Goal: Transaction & Acquisition: Download file/media

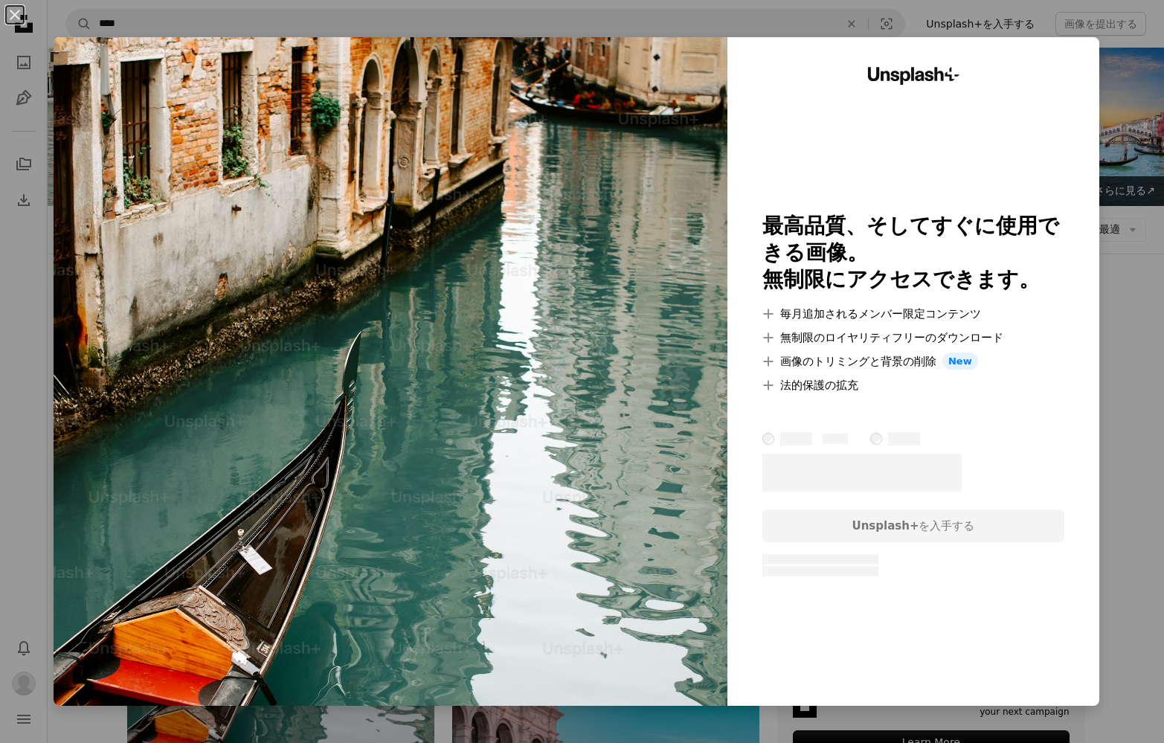
scroll to position [327, 0]
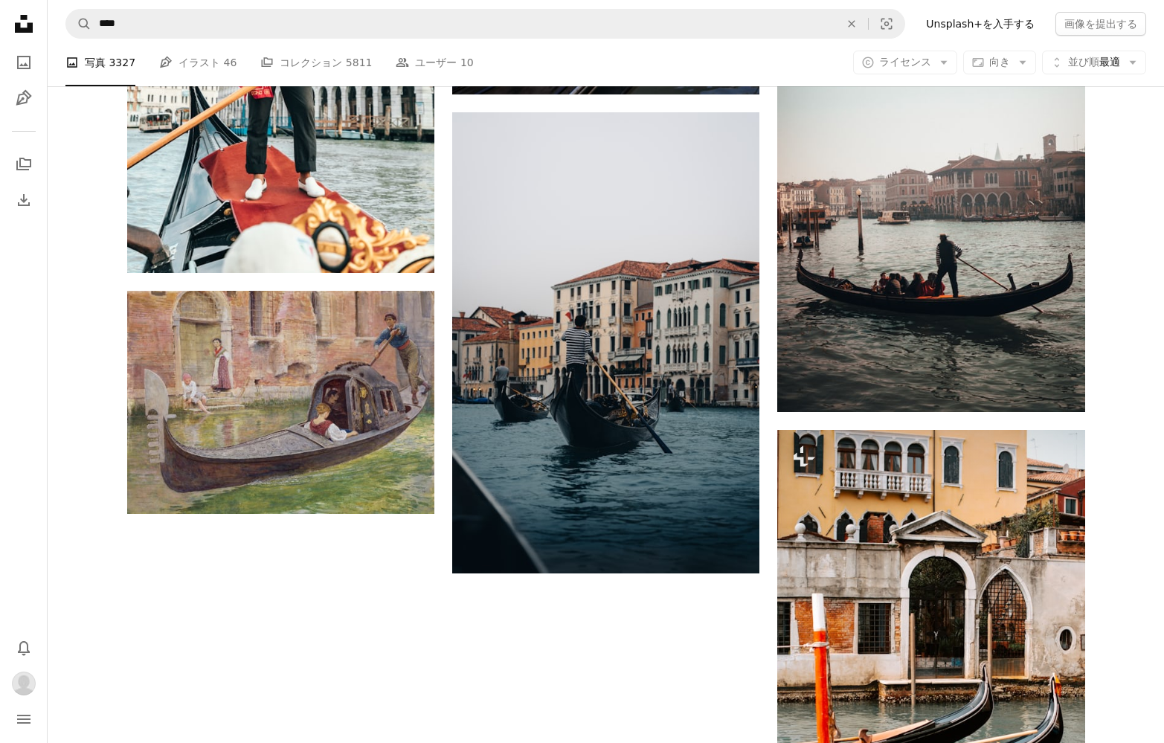
scroll to position [2425, 0]
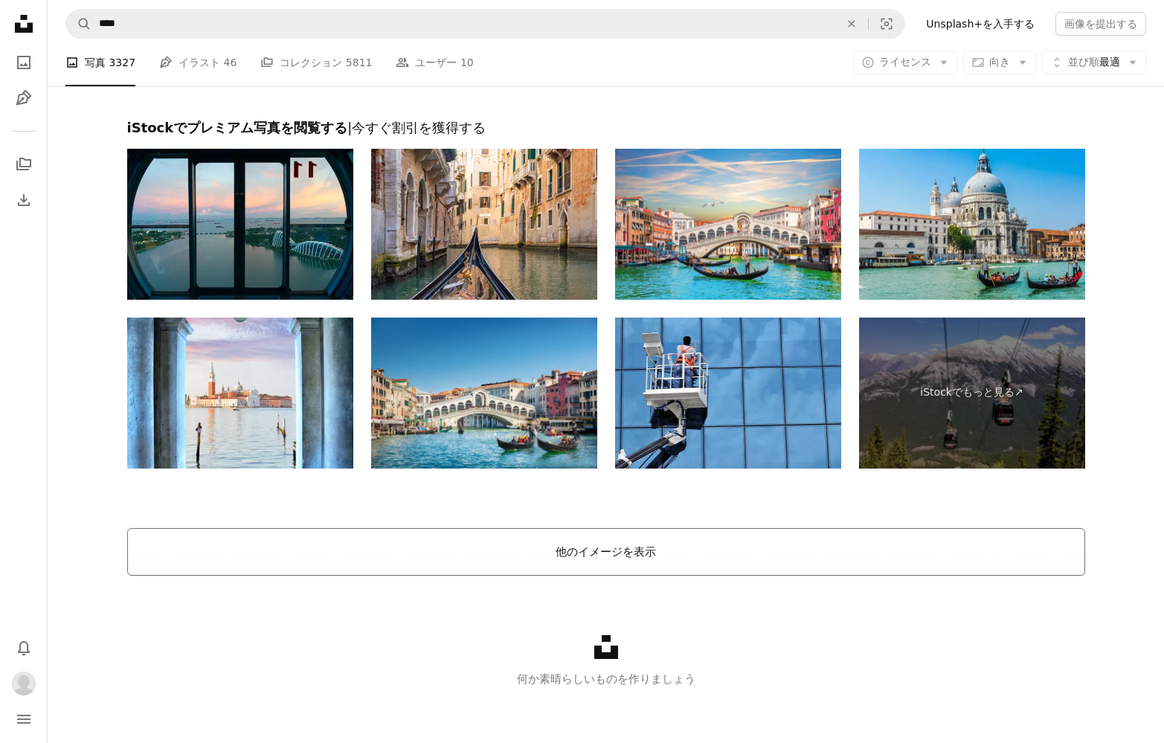
click at [604, 544] on button "他のイメージを表示" at bounding box center [606, 552] width 958 height 48
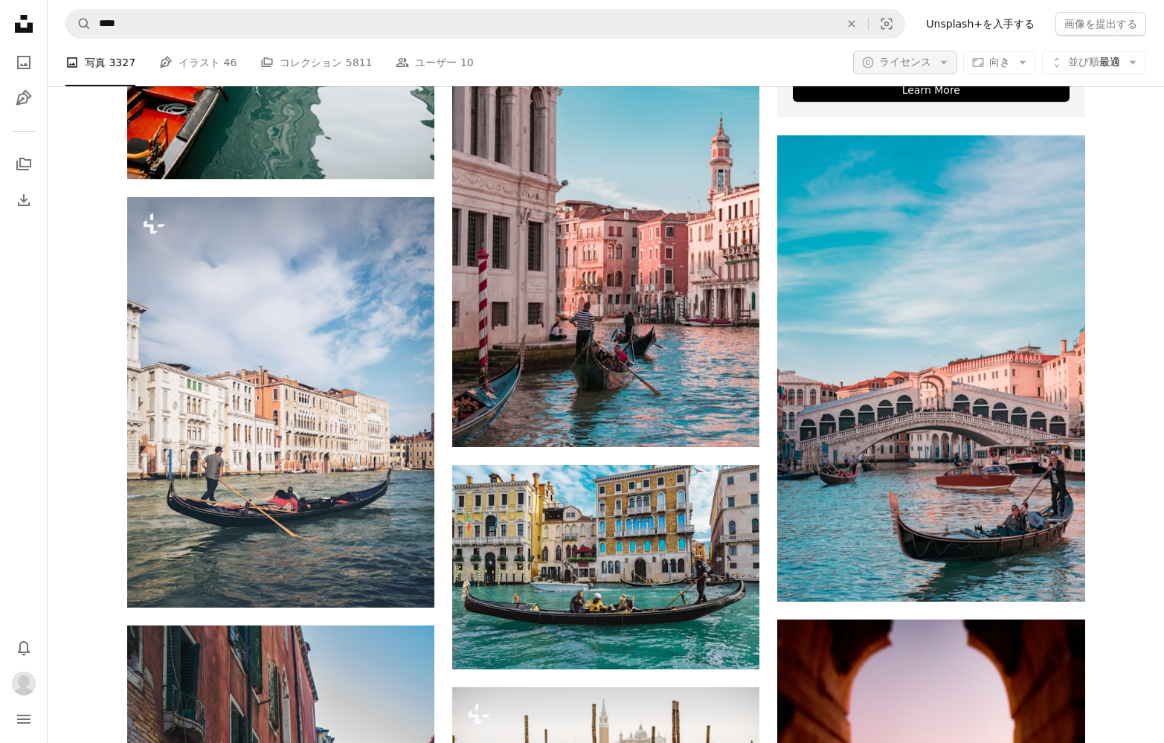
scroll to position [657, 0]
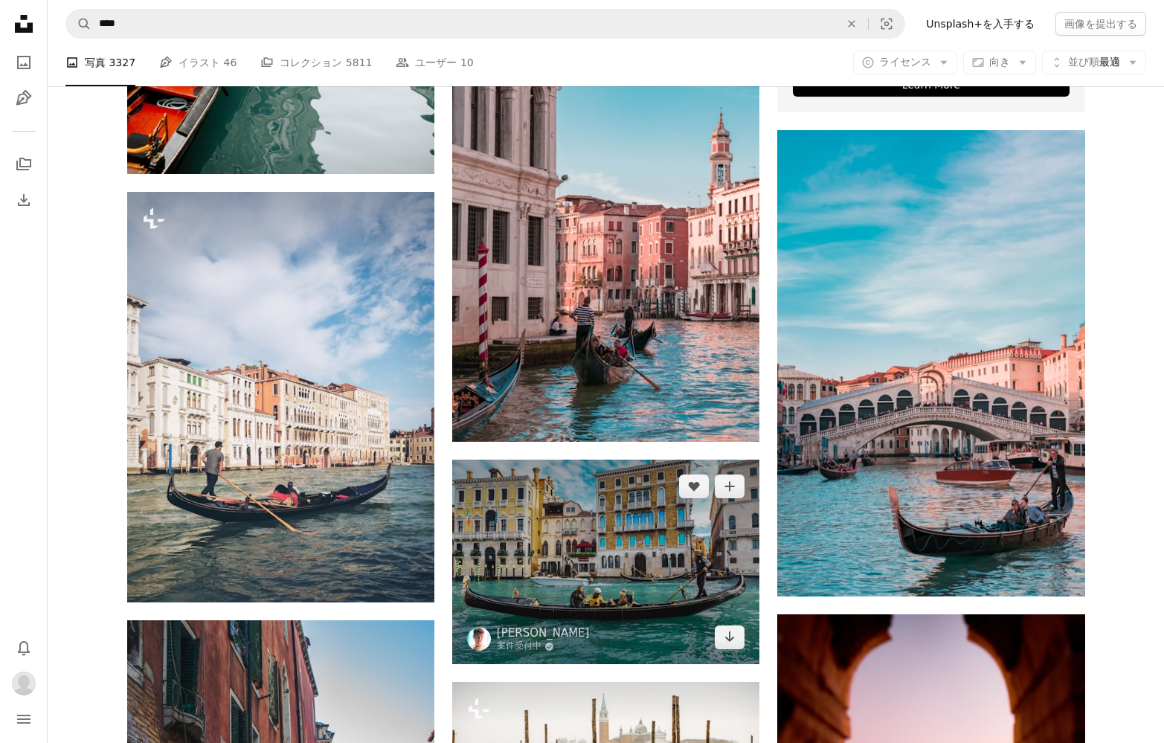
click at [655, 543] on img at bounding box center [605, 561] width 307 height 204
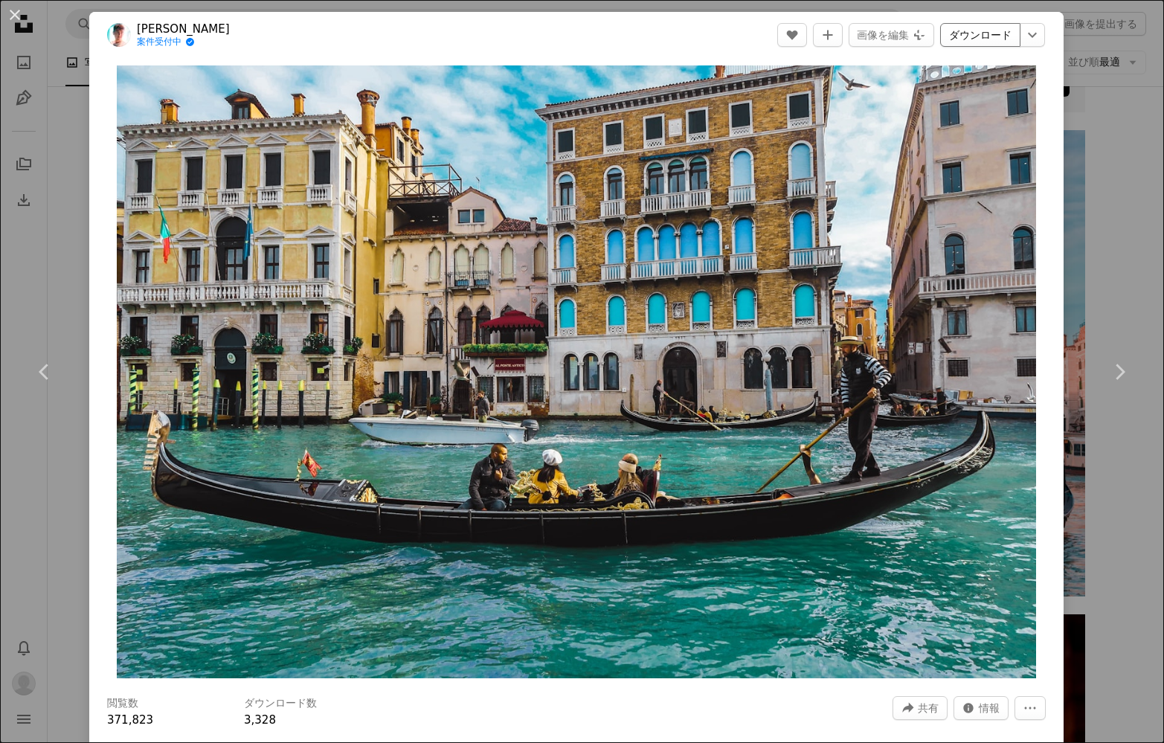
click at [996, 33] on link "ダウンロード" at bounding box center [980, 35] width 80 height 24
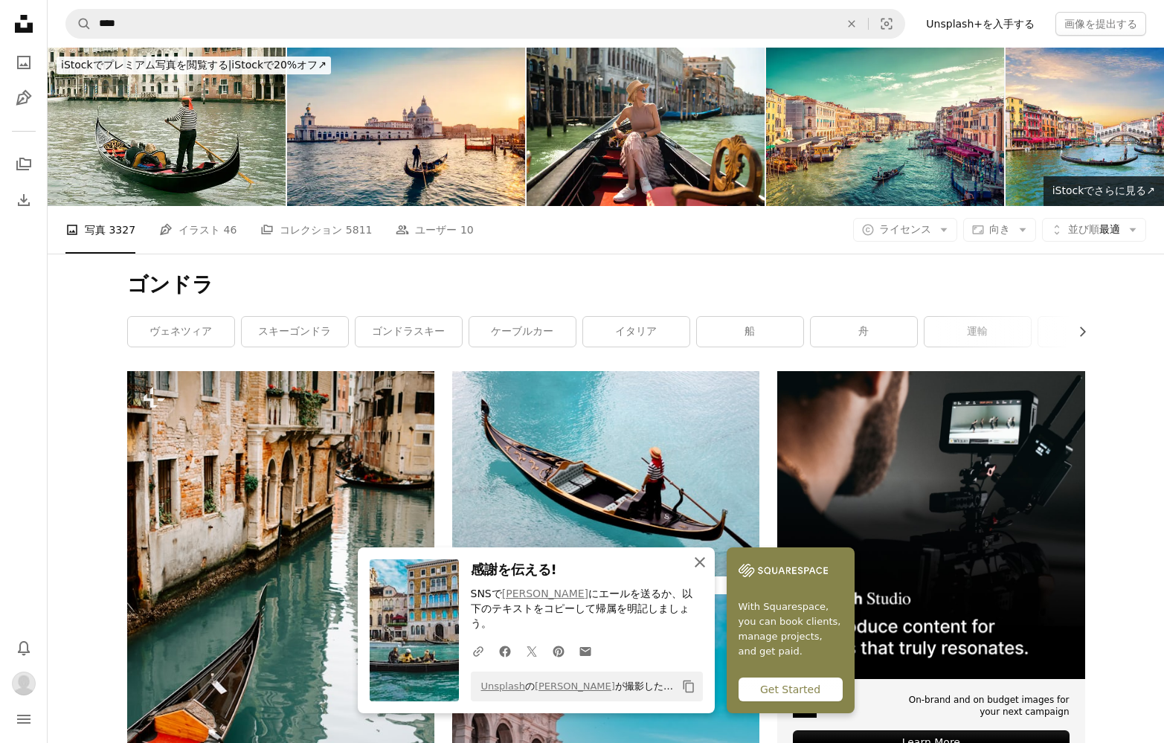
click at [703, 567] on icon "button" at bounding box center [699, 562] width 10 height 10
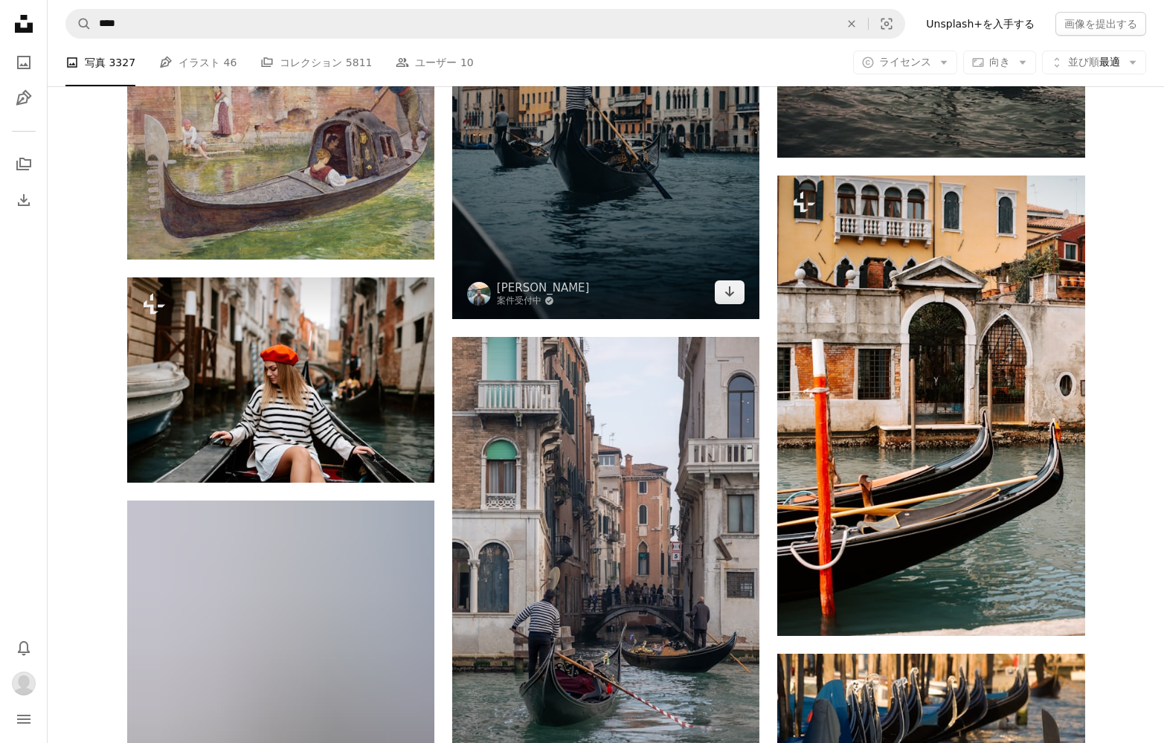
scroll to position [2680, 0]
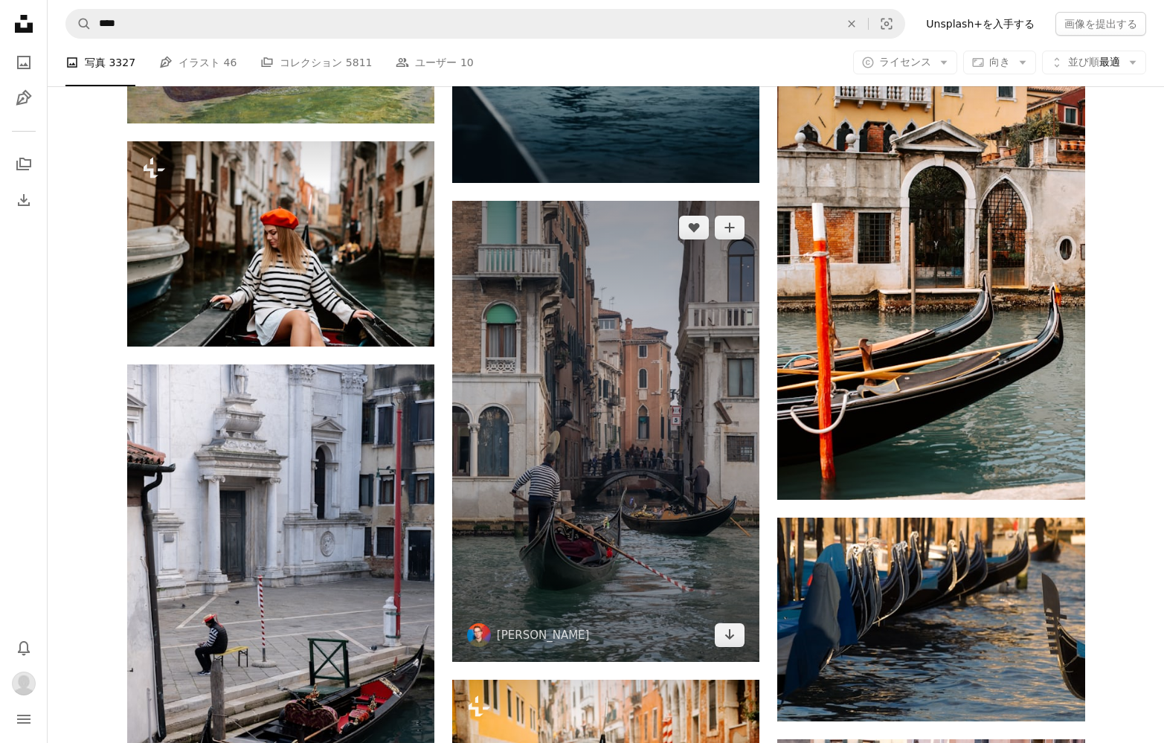
click at [607, 327] on img at bounding box center [605, 431] width 307 height 461
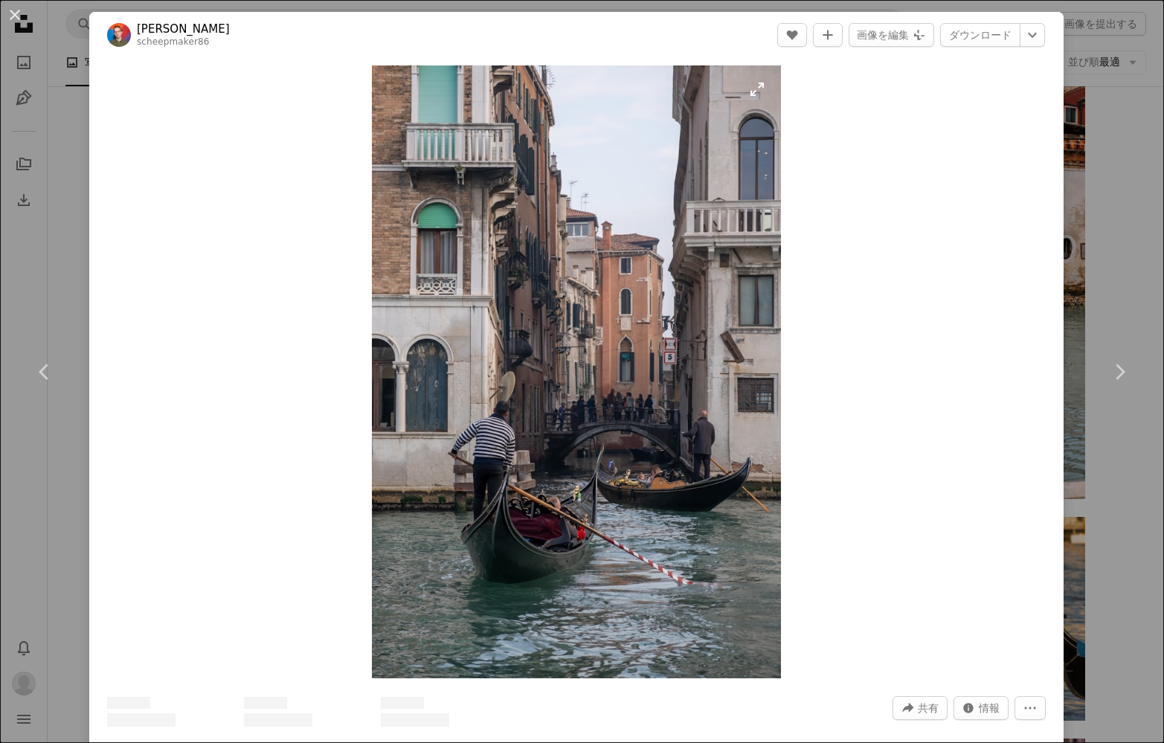
scroll to position [11, 0]
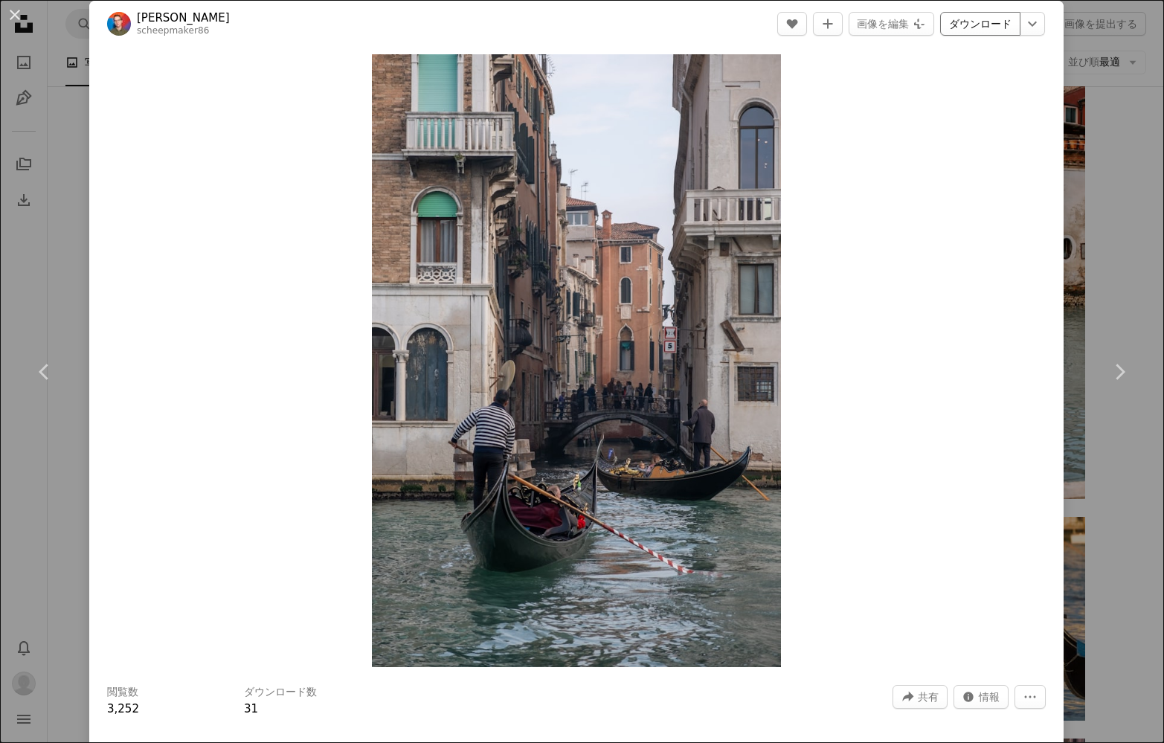
click at [995, 28] on link "ダウンロード" at bounding box center [980, 24] width 80 height 24
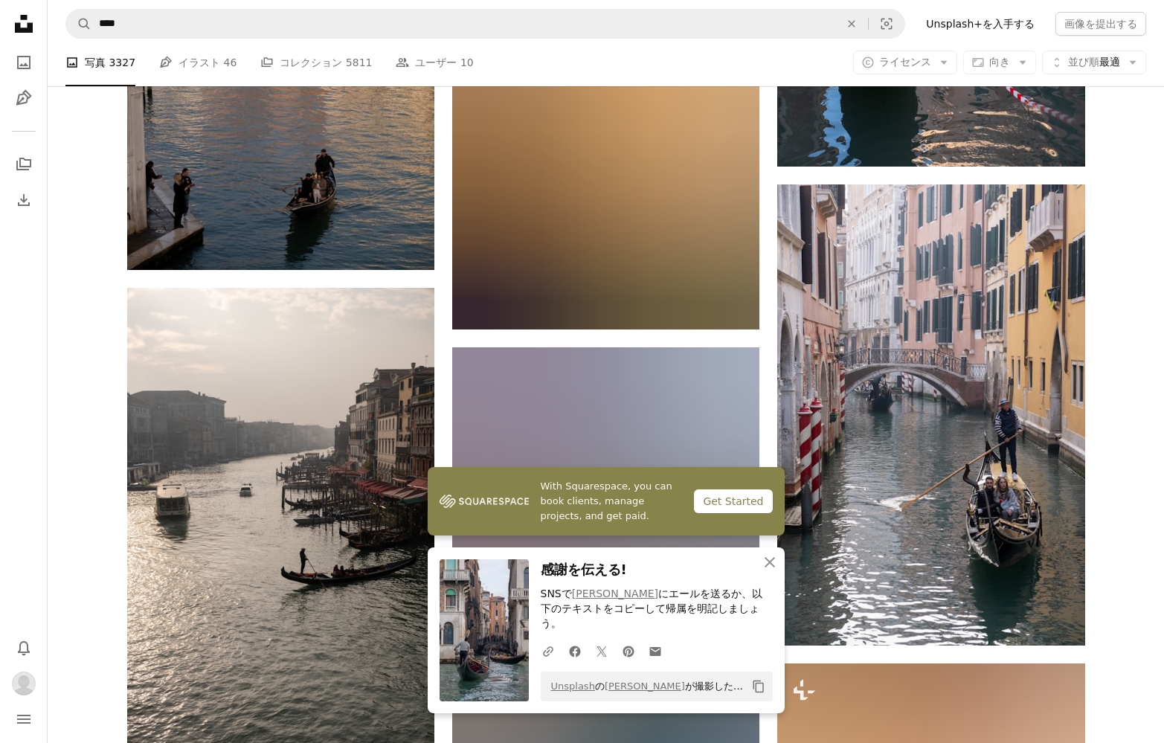
scroll to position [3860, 0]
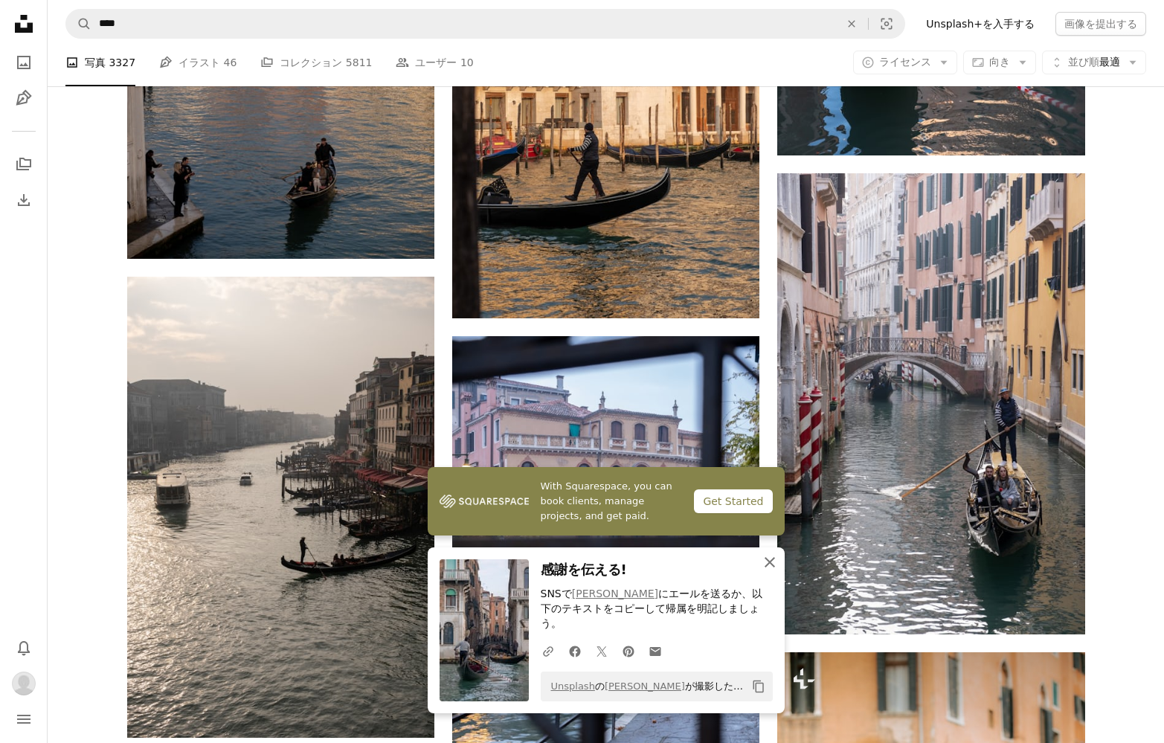
click at [764, 571] on icon "An X shape" at bounding box center [770, 562] width 18 height 18
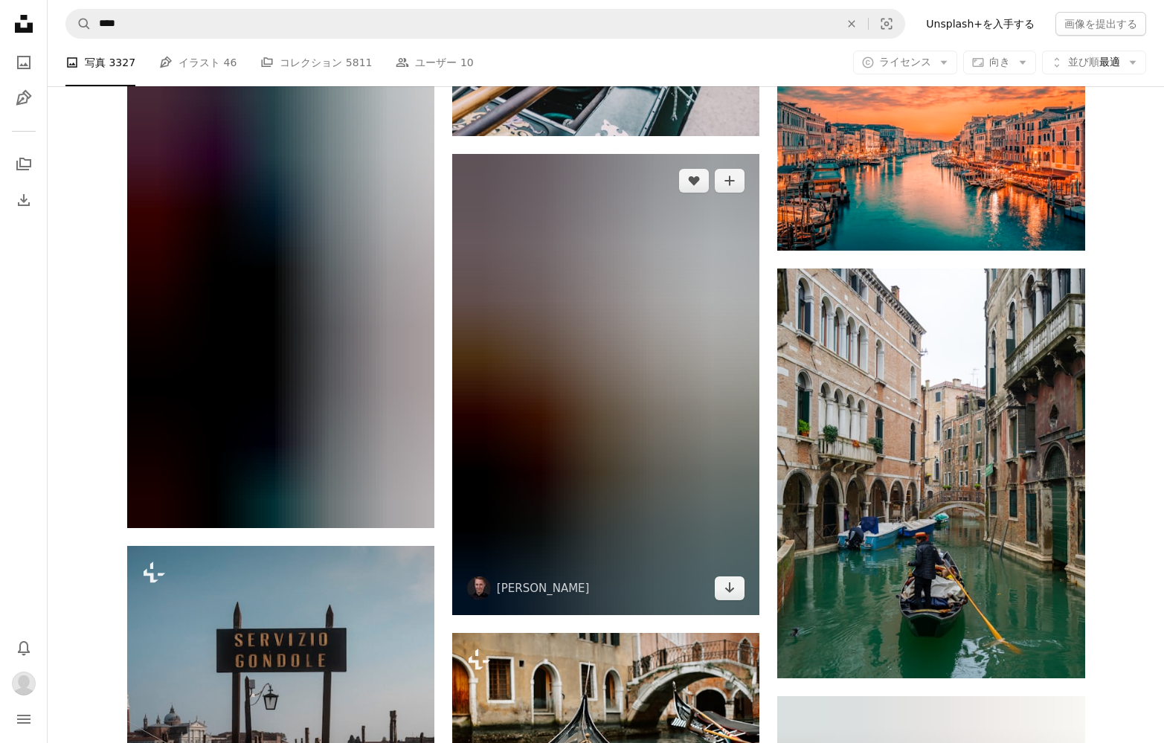
scroll to position [6144, 0]
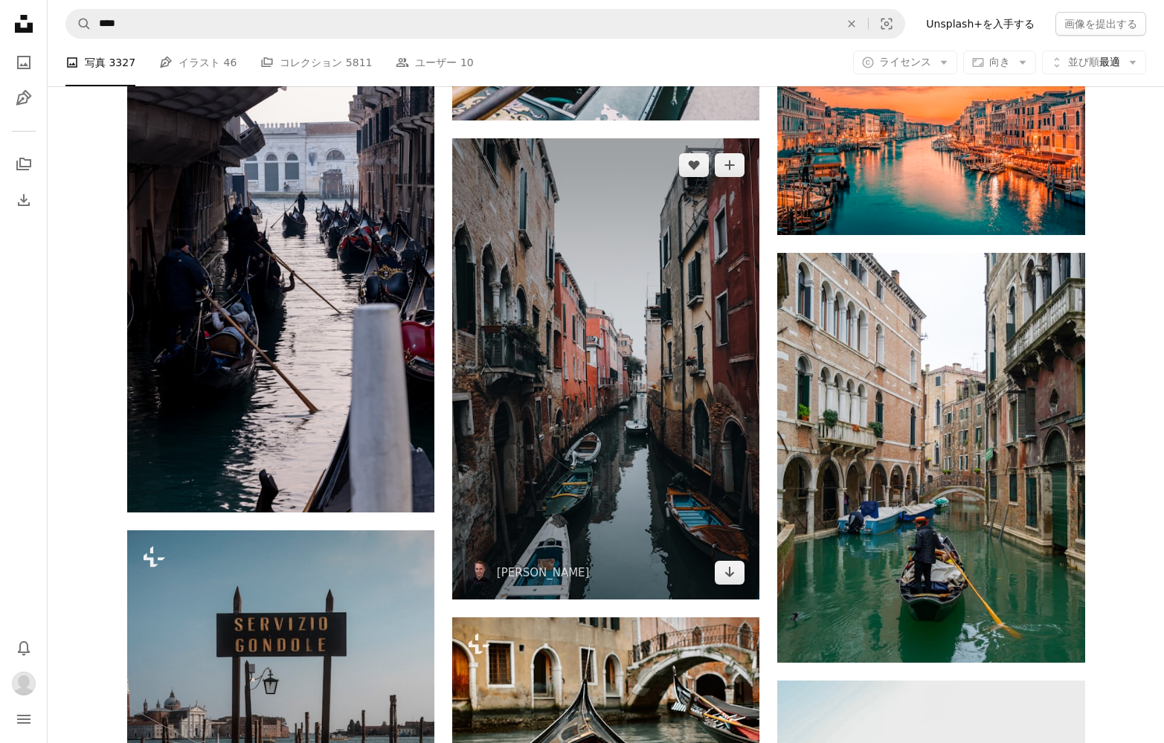
click at [614, 349] on img at bounding box center [605, 368] width 307 height 461
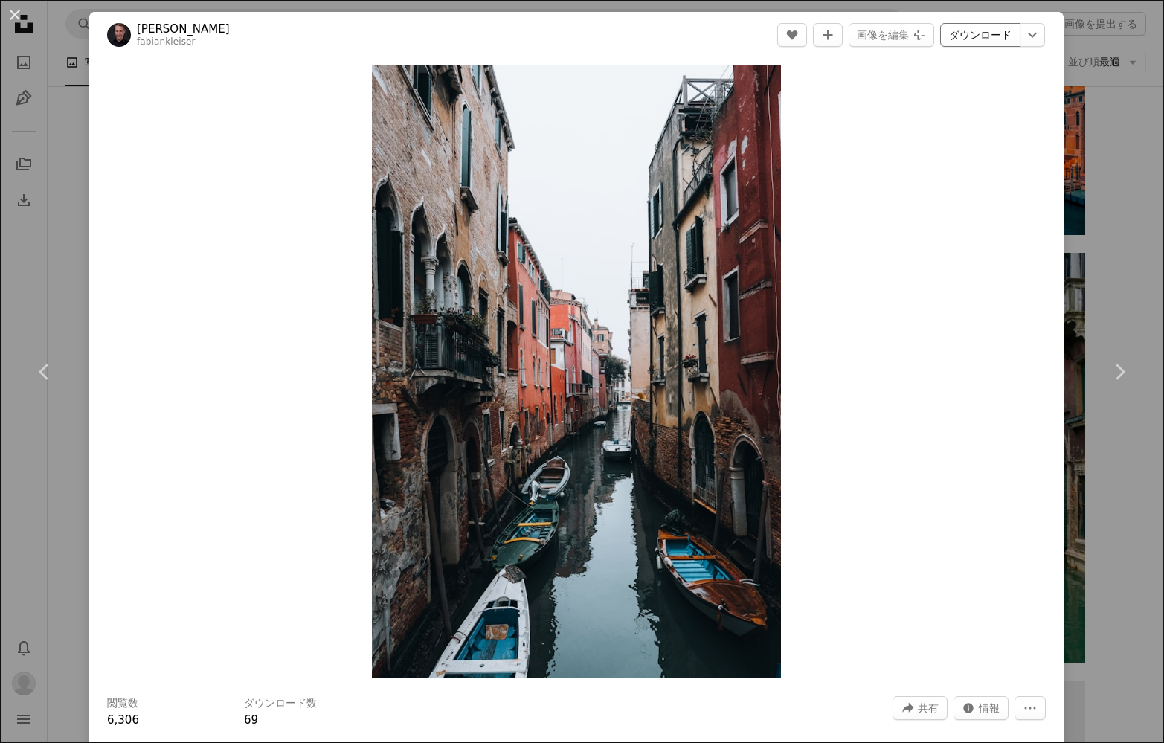
click at [987, 35] on link "ダウンロード" at bounding box center [980, 35] width 80 height 24
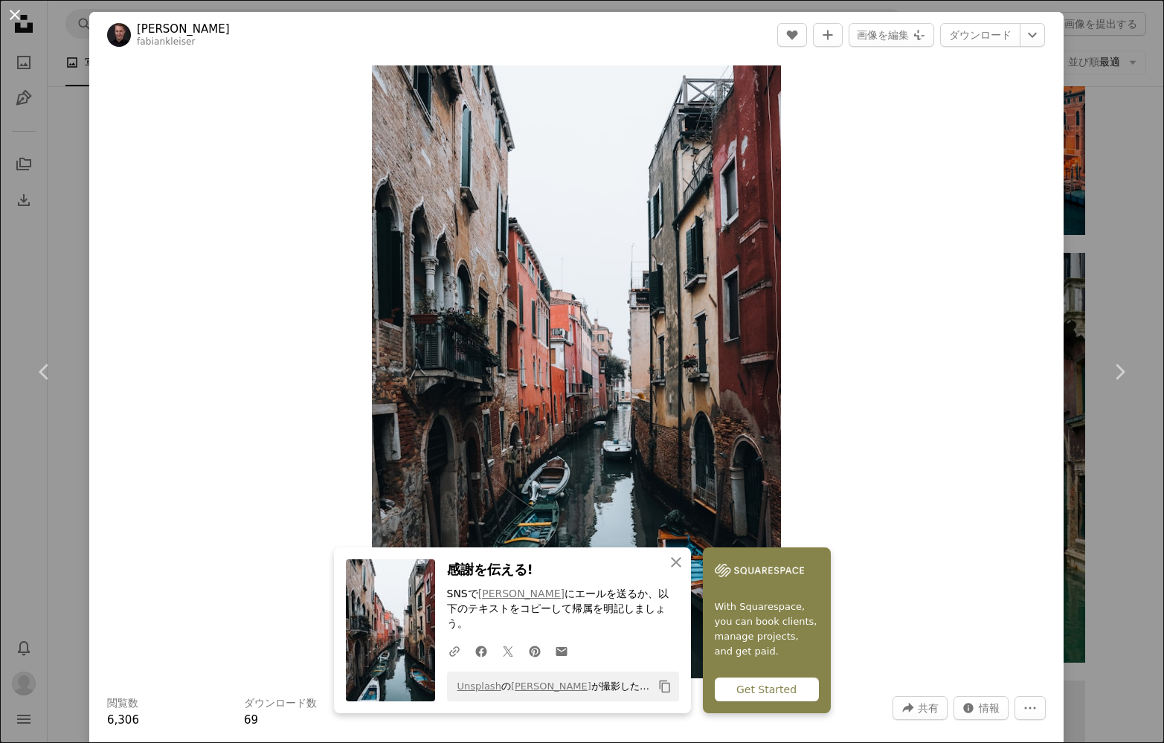
click at [11, 11] on button "An X shape" at bounding box center [15, 15] width 18 height 18
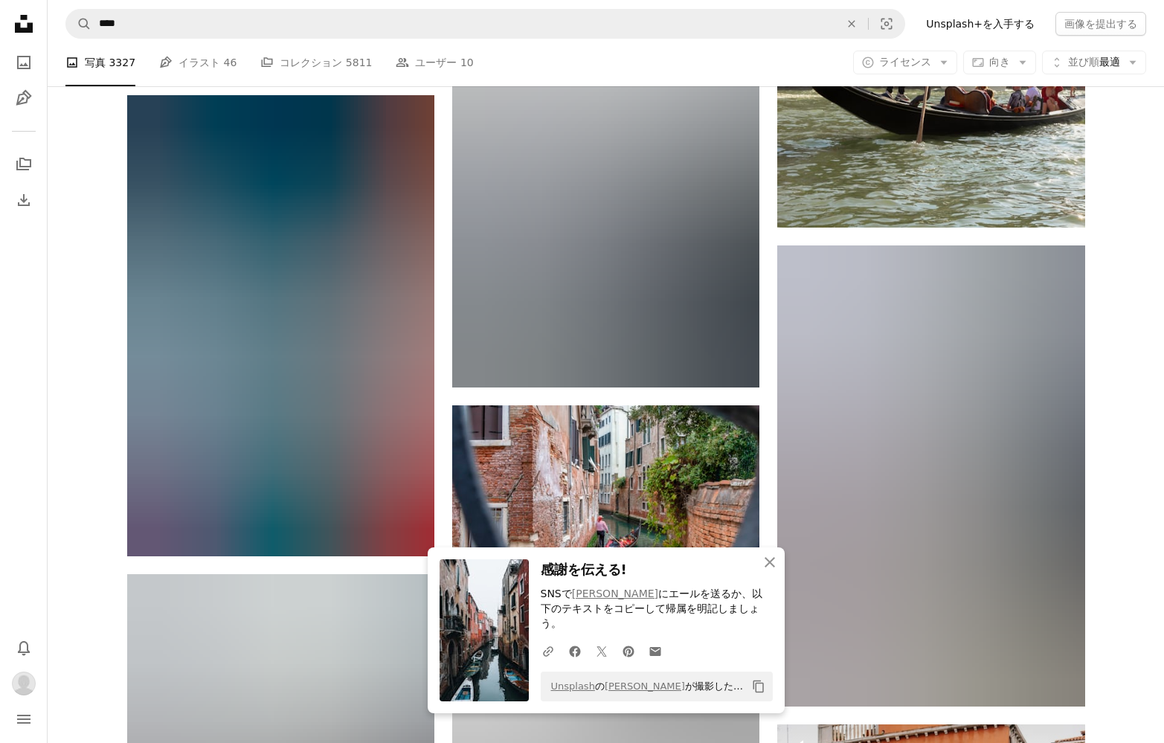
scroll to position [7060, 0]
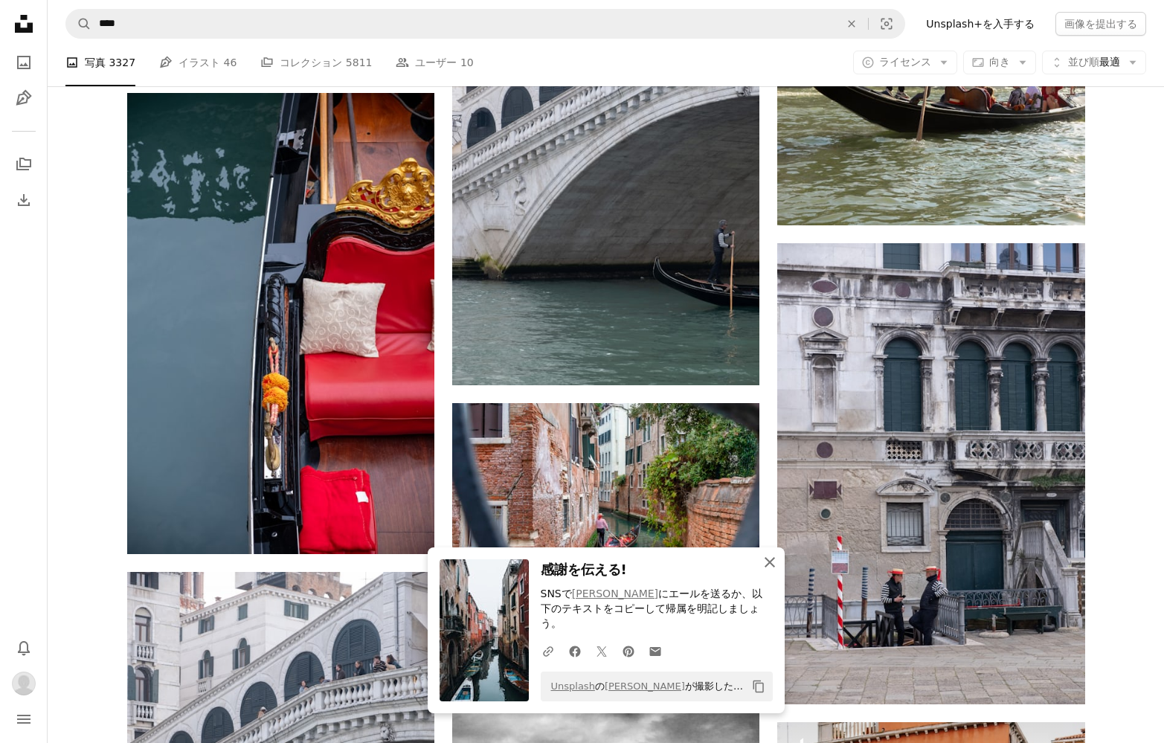
click at [773, 571] on icon "An X shape" at bounding box center [770, 562] width 18 height 18
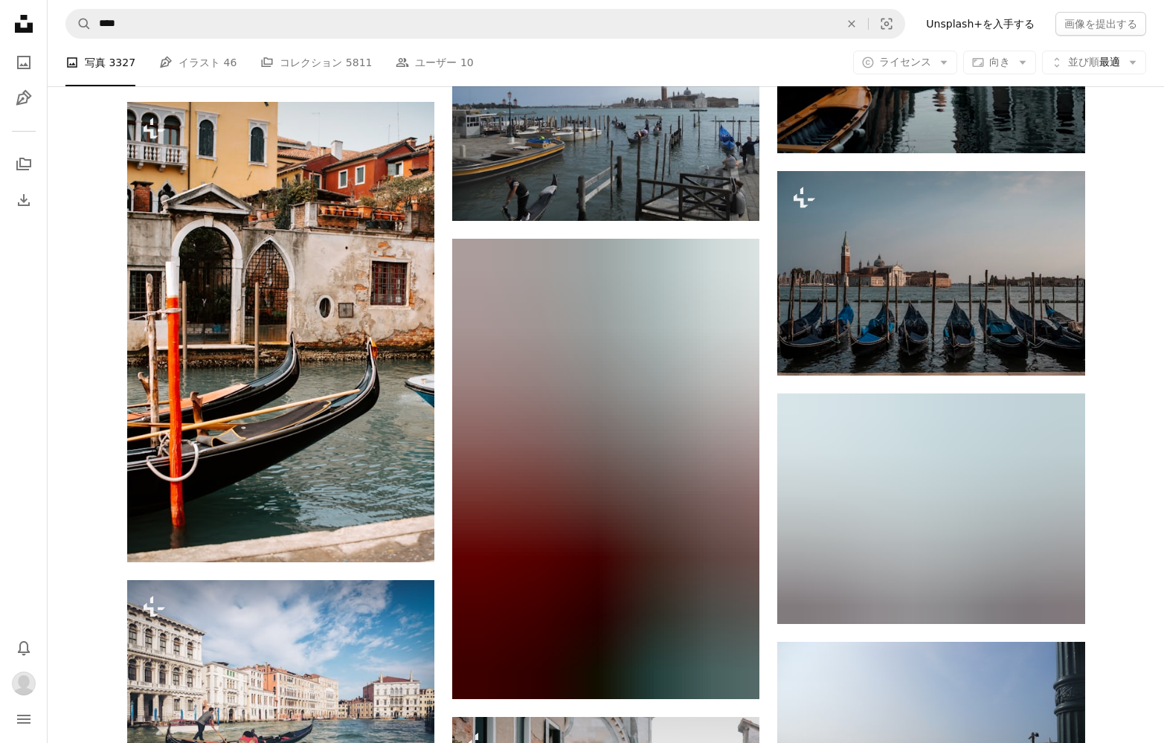
scroll to position [10991, 0]
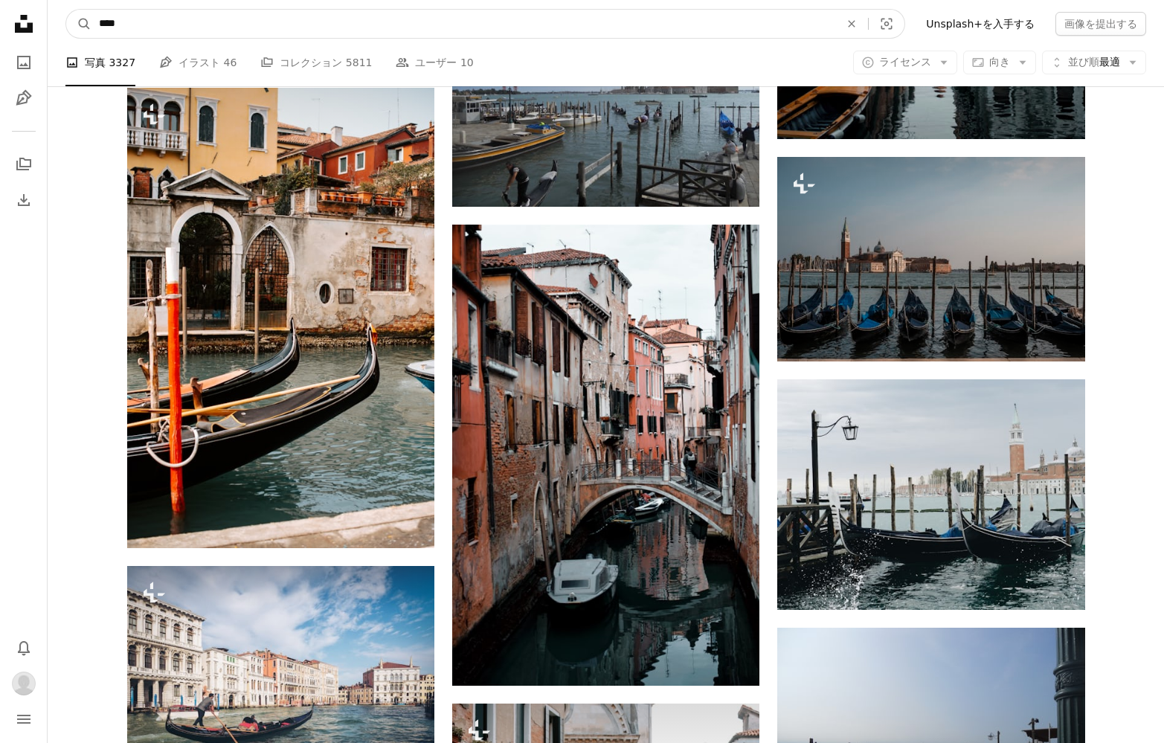
click at [242, 26] on input "****" at bounding box center [463, 24] width 744 height 28
type input "*"
type input "******"
click at [79, 24] on button "A magnifying glass" at bounding box center [78, 24] width 25 height 28
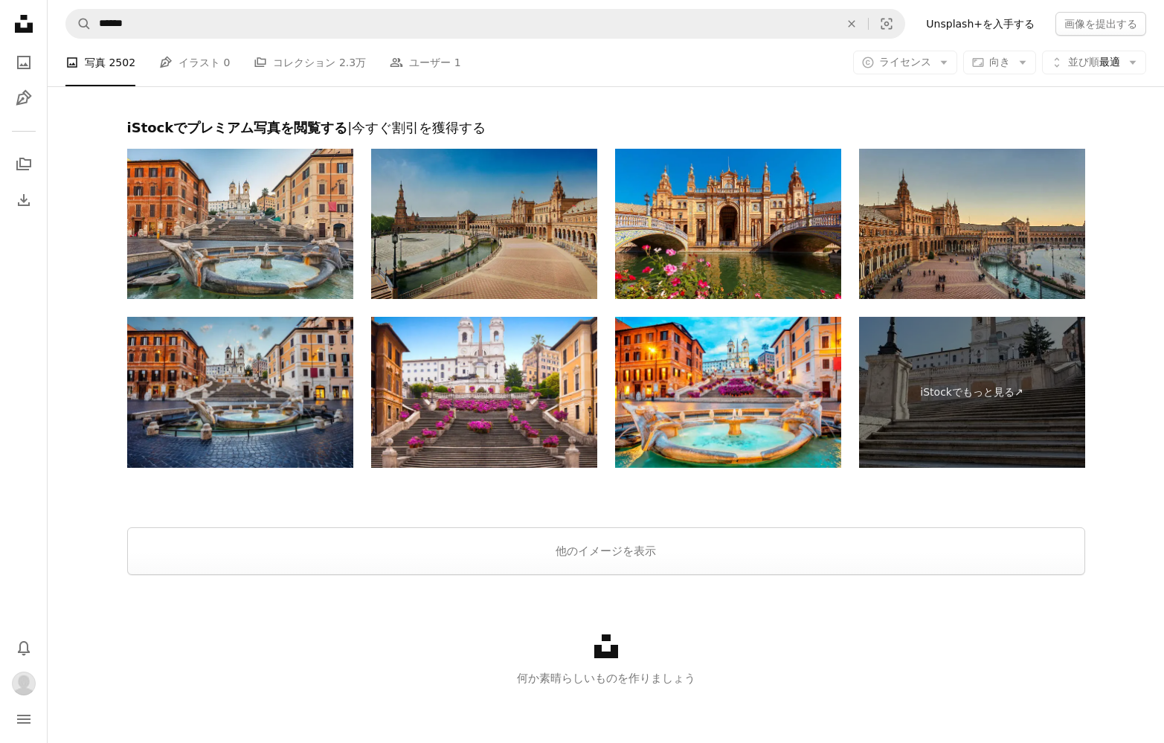
scroll to position [3132, 0]
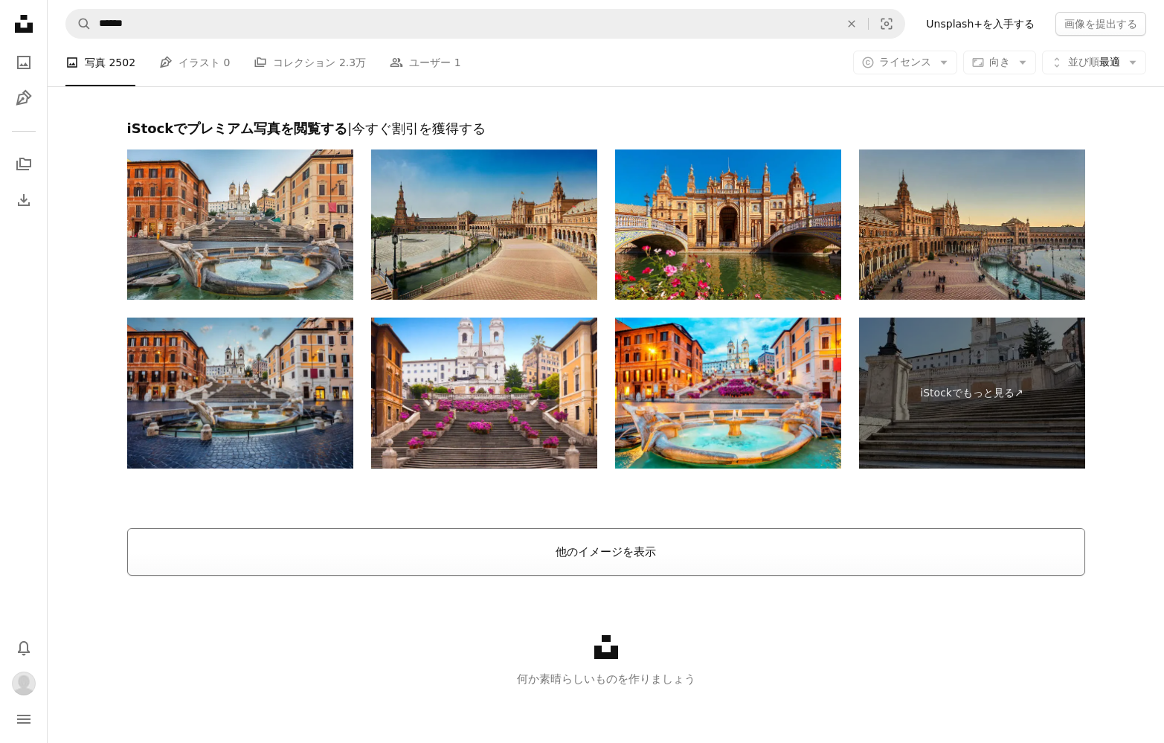
click at [595, 550] on button "他のイメージを表示" at bounding box center [606, 552] width 958 height 48
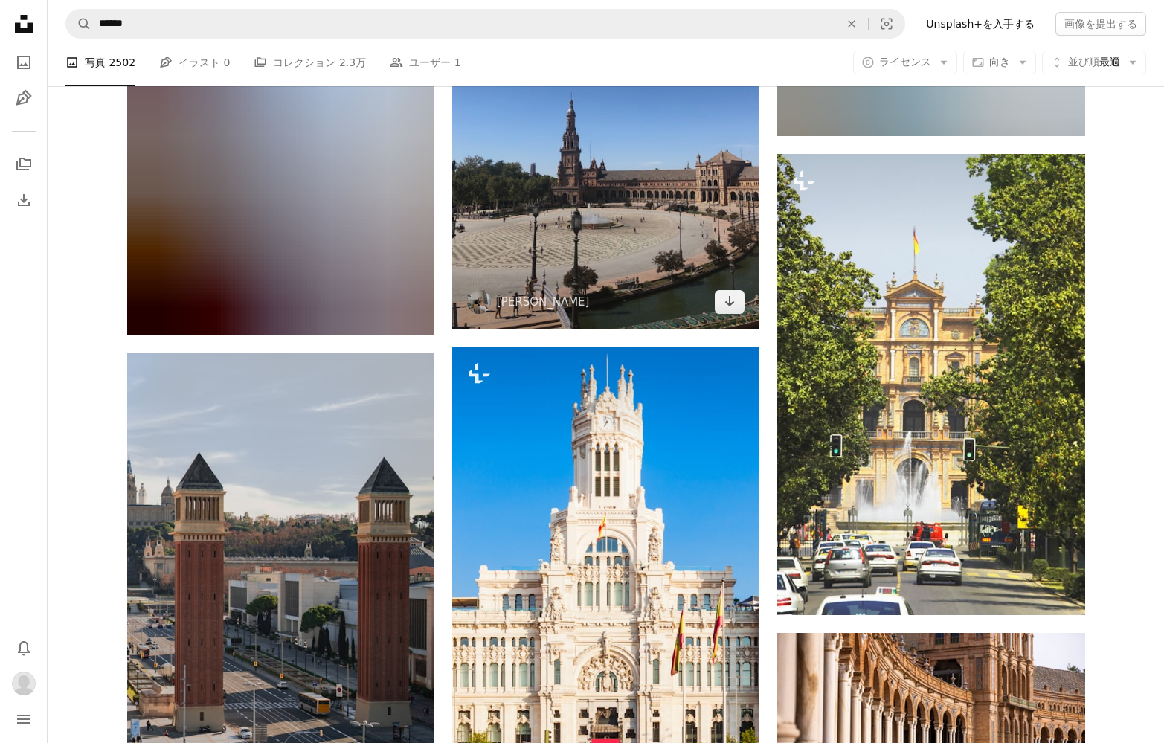
scroll to position [3510, 0]
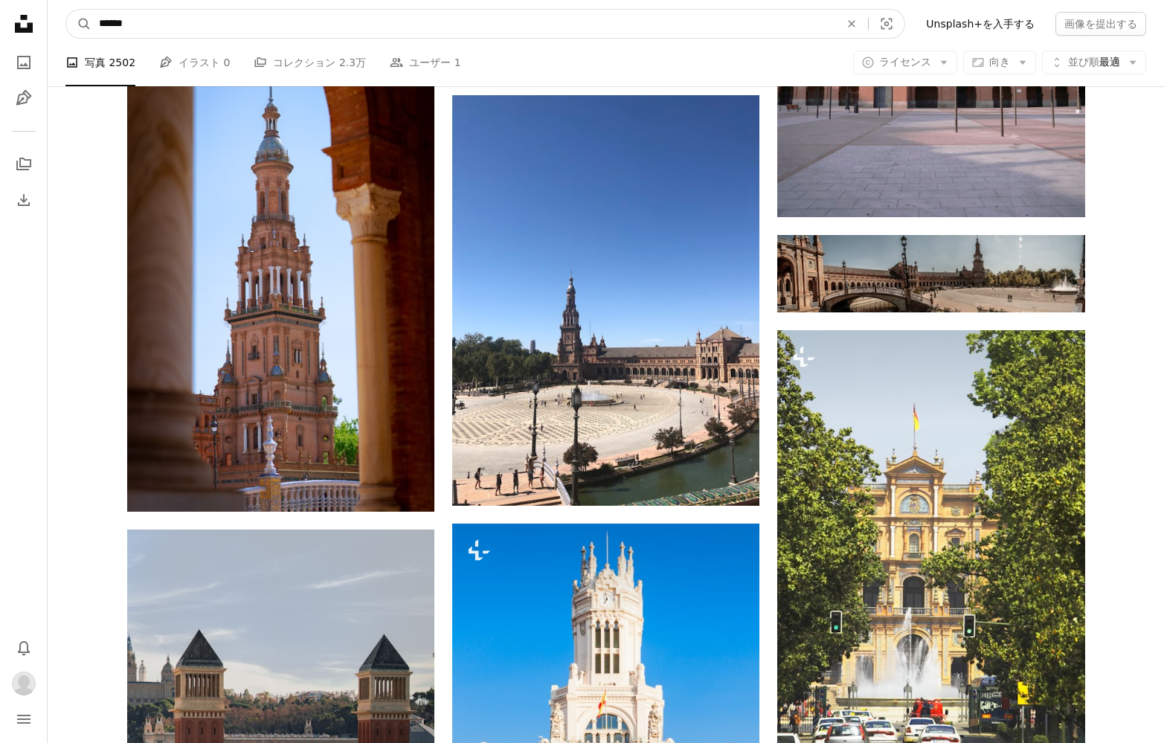
click at [189, 24] on input "******" at bounding box center [463, 24] width 744 height 28
type input "*********"
click at [79, 24] on button "A magnifying glass" at bounding box center [78, 24] width 25 height 28
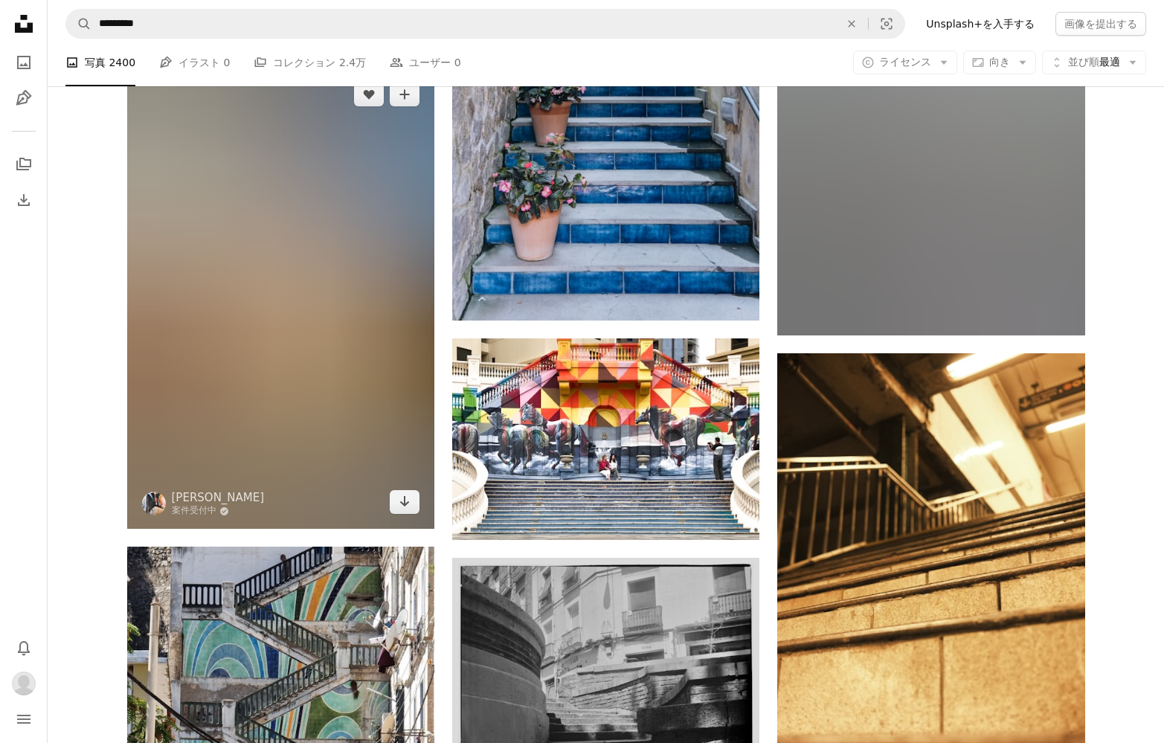
scroll to position [1913, 0]
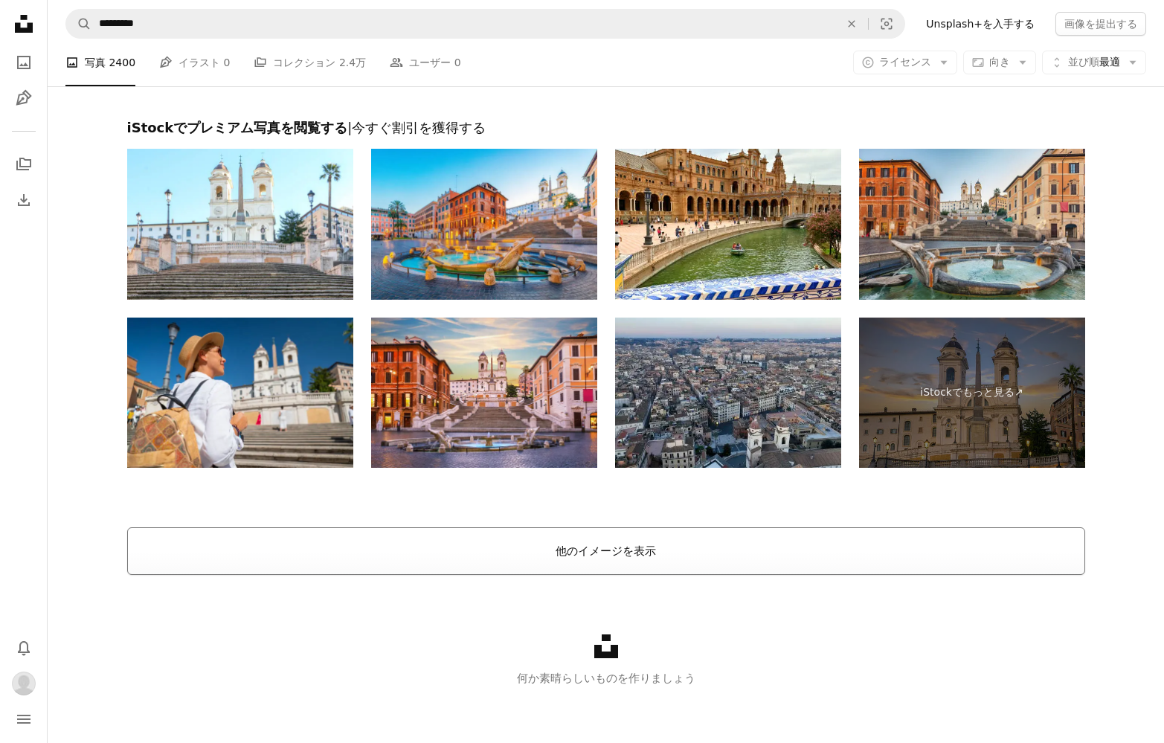
click at [618, 546] on button "他のイメージを表示" at bounding box center [606, 551] width 958 height 48
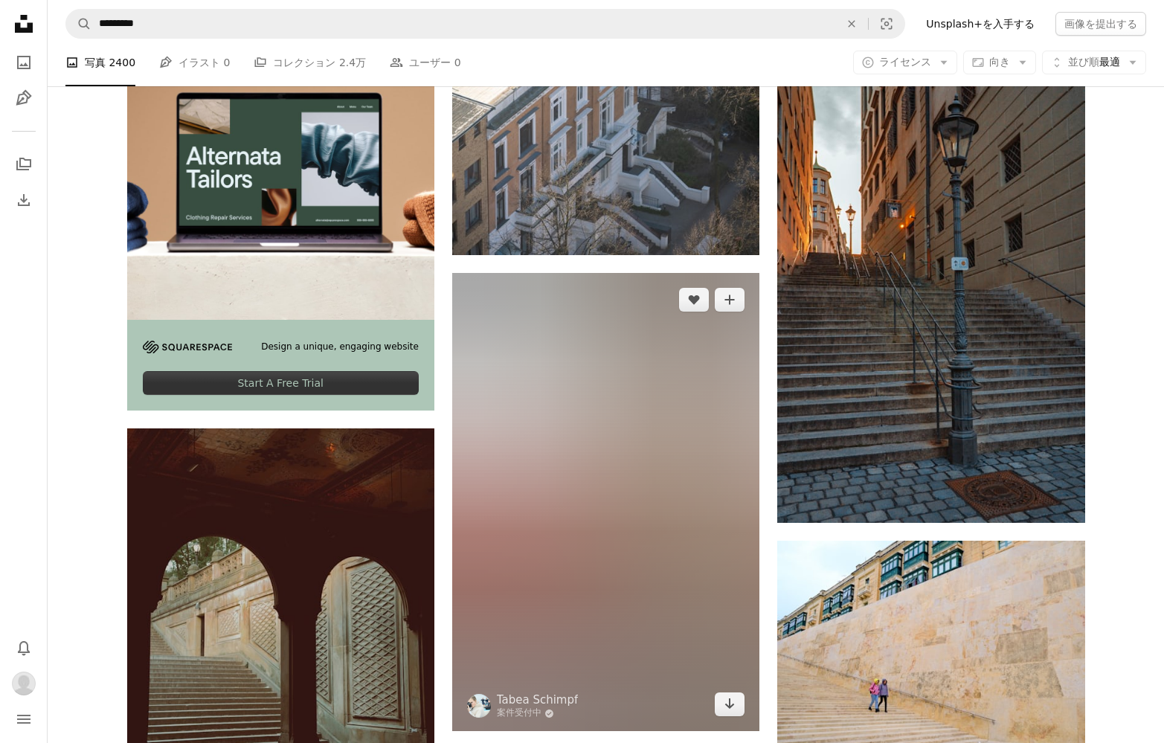
scroll to position [4279, 0]
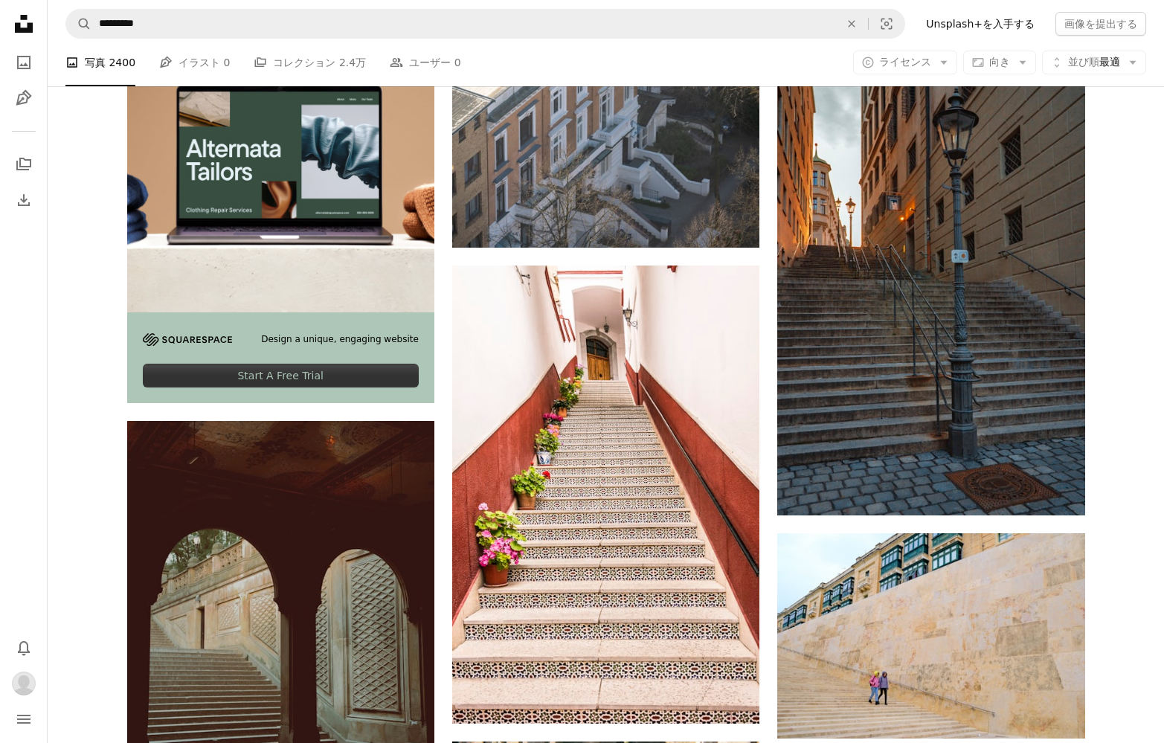
click at [1158, 119] on div "Plus sign for Unsplash+ A heart A plus sign [PERSON_NAME] Unsplash+ 向け A lock ダ…" at bounding box center [606, 334] width 1116 height 8484
